Goal: Obtain resource: Download file/media

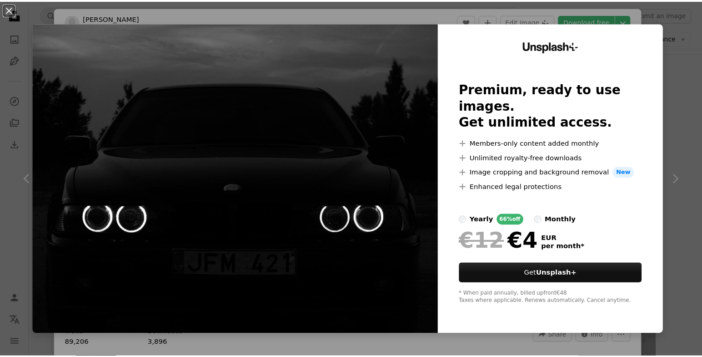
scroll to position [291, 0]
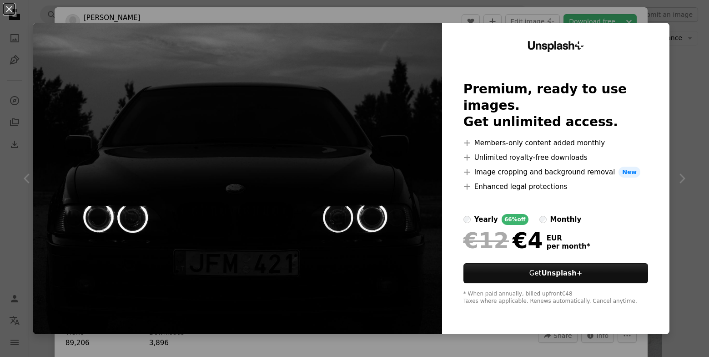
click at [668, 46] on div "Unsplash+ Premium, ready to use images. Get unlimited access. A plus sign Membe…" at bounding box center [555, 178] width 227 height 311
click at [675, 37] on div "An X shape Unsplash+ Premium, ready to use images. Get unlimited access. A plus…" at bounding box center [354, 178] width 709 height 357
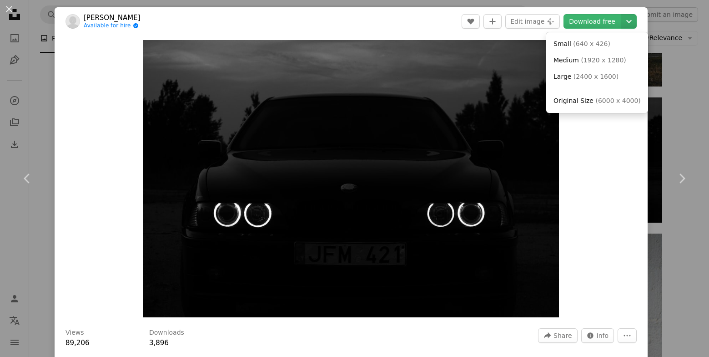
click at [626, 21] on icon "Chevron down" at bounding box center [629, 21] width 15 height 11
click at [639, 45] on dialog "An X shape Chevron left Chevron right Nojus Smagorius Available for hire A chec…" at bounding box center [354, 178] width 709 height 357
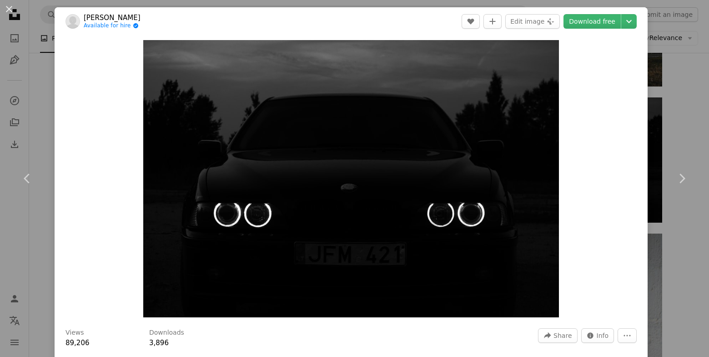
click at [644, 44] on div "Zoom in" at bounding box center [351, 178] width 593 height 286
click at [684, 189] on link "Chevron right" at bounding box center [681, 178] width 55 height 87
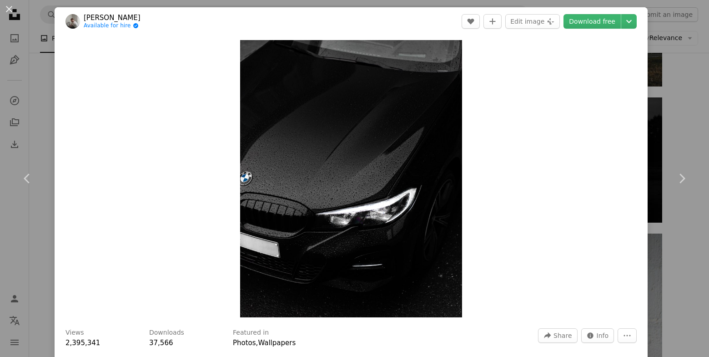
click at [685, 42] on div "An X shape Chevron left Chevron right [PERSON_NAME] Available for hire A checkm…" at bounding box center [354, 178] width 709 height 357
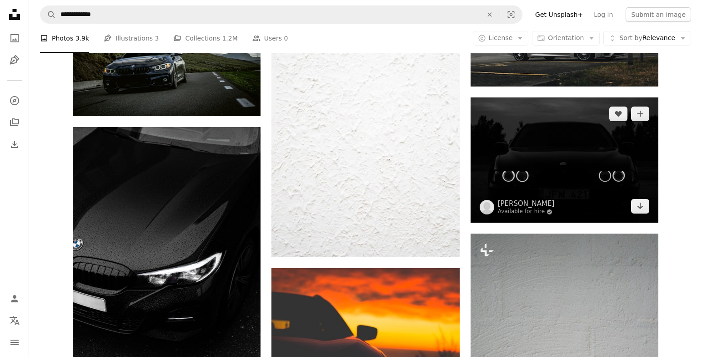
click at [590, 176] on img at bounding box center [565, 159] width 188 height 125
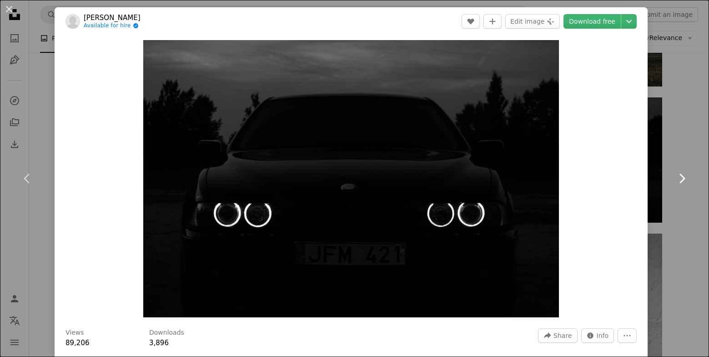
click at [700, 165] on link "Chevron right" at bounding box center [681, 178] width 55 height 87
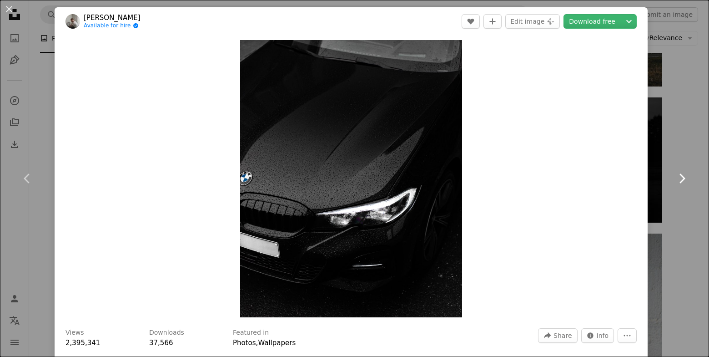
click at [655, 199] on link "Chevron right" at bounding box center [681, 178] width 55 height 87
click at [693, 211] on link "Chevron right" at bounding box center [681, 178] width 55 height 87
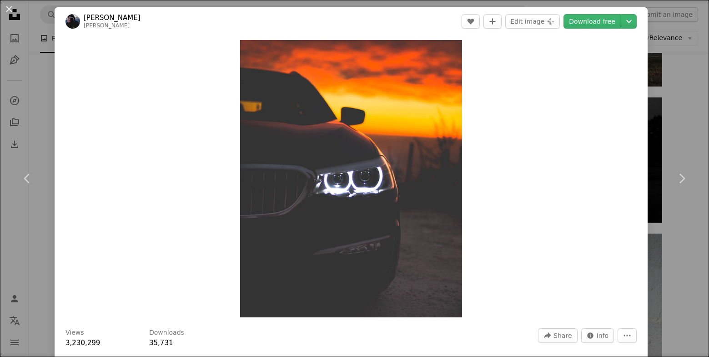
click at [696, 86] on div "An X shape Chevron left Chevron right [PERSON_NAME] mattrighetti A heart A plus…" at bounding box center [354, 178] width 709 height 357
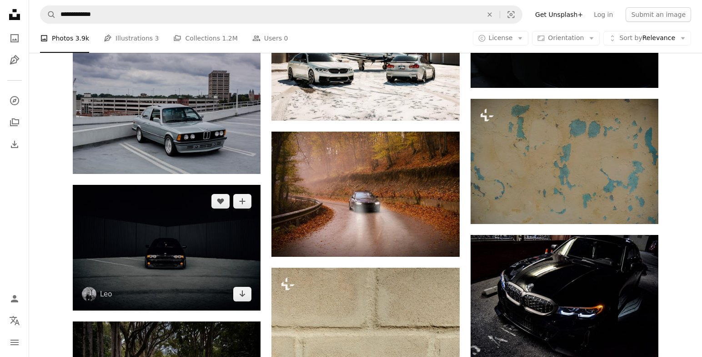
scroll to position [4375, 0]
